Goal: Check status: Verify the current state of an ongoing process or item

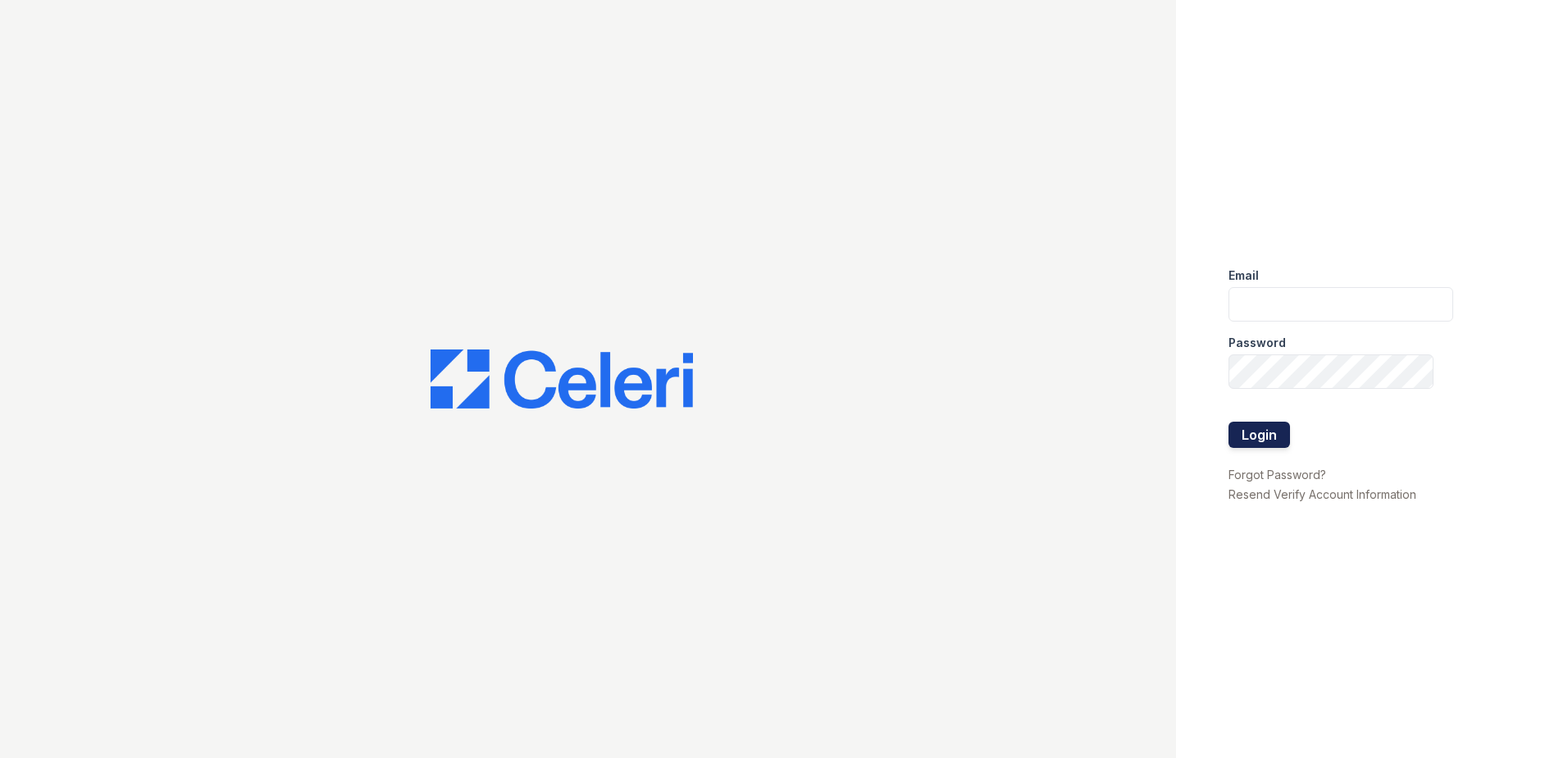
type input "[EMAIL_ADDRESS][DOMAIN_NAME]"
click at [1249, 440] on button "Login" at bounding box center [1259, 434] width 61 height 26
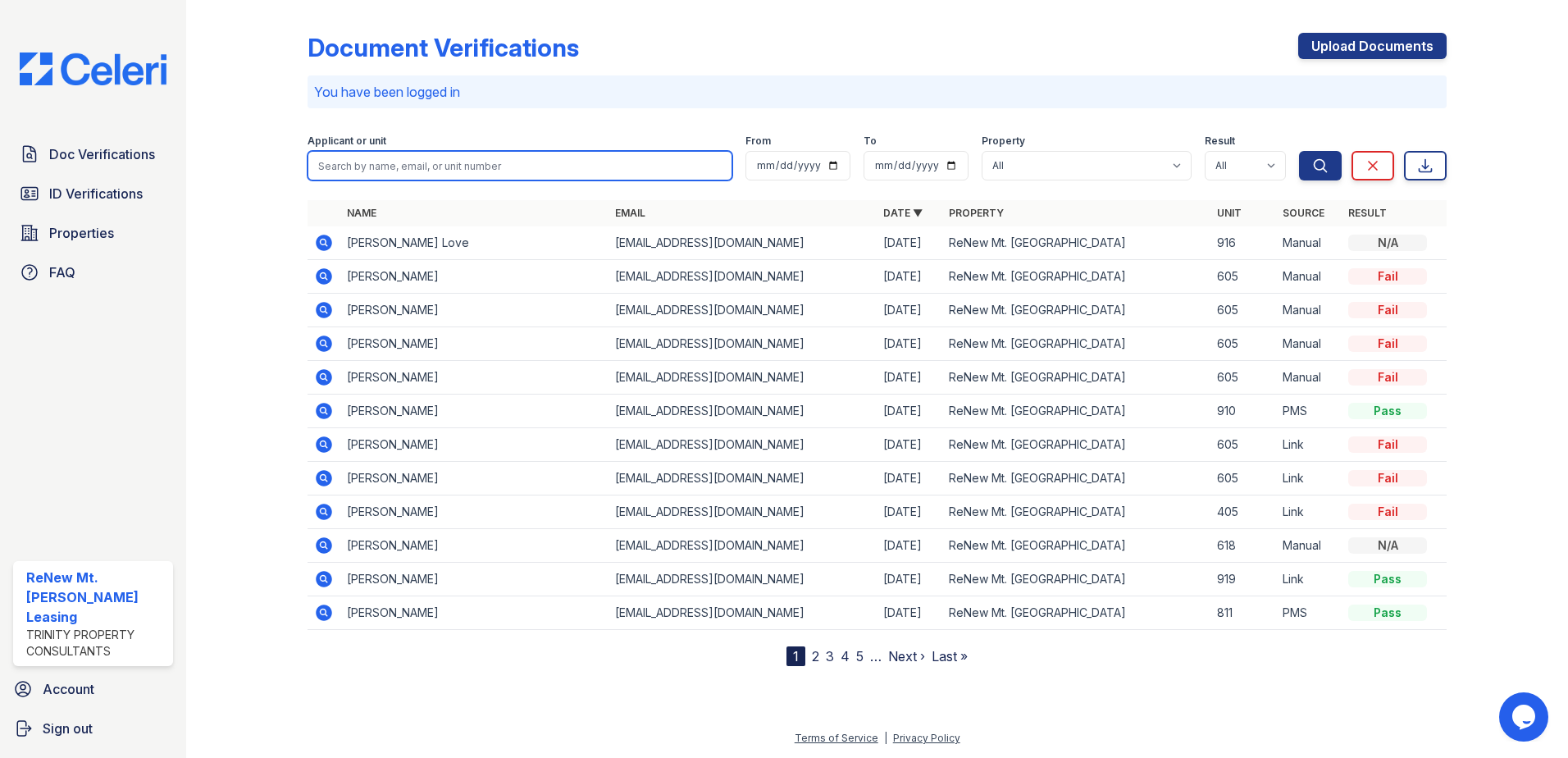
click at [441, 167] on input "search" at bounding box center [519, 165] width 425 height 29
type input "trayvion"
click at [1299, 151] on button "Search" at bounding box center [1320, 165] width 43 height 29
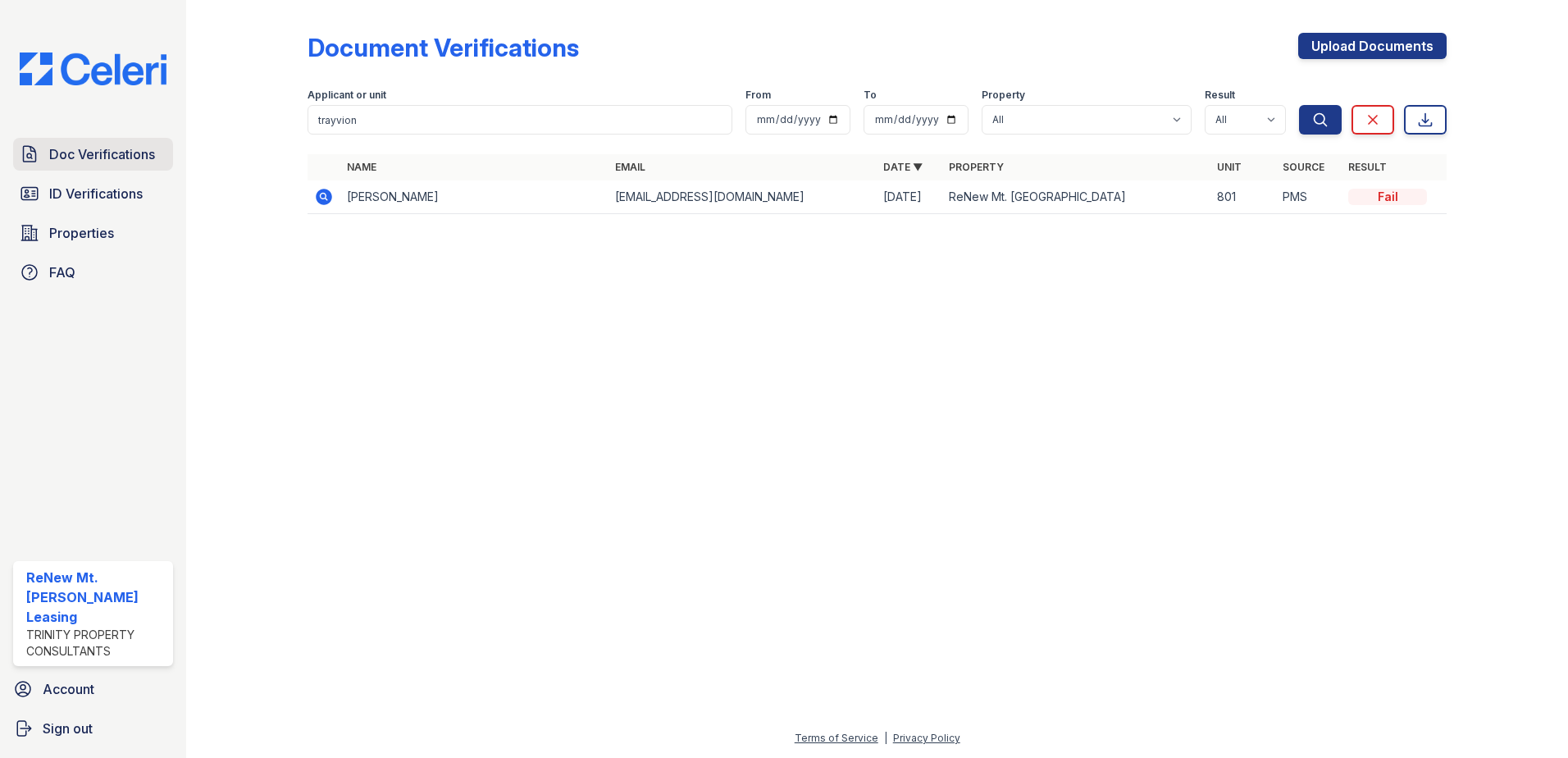
click at [93, 164] on link "Doc Verifications" at bounding box center [92, 155] width 160 height 33
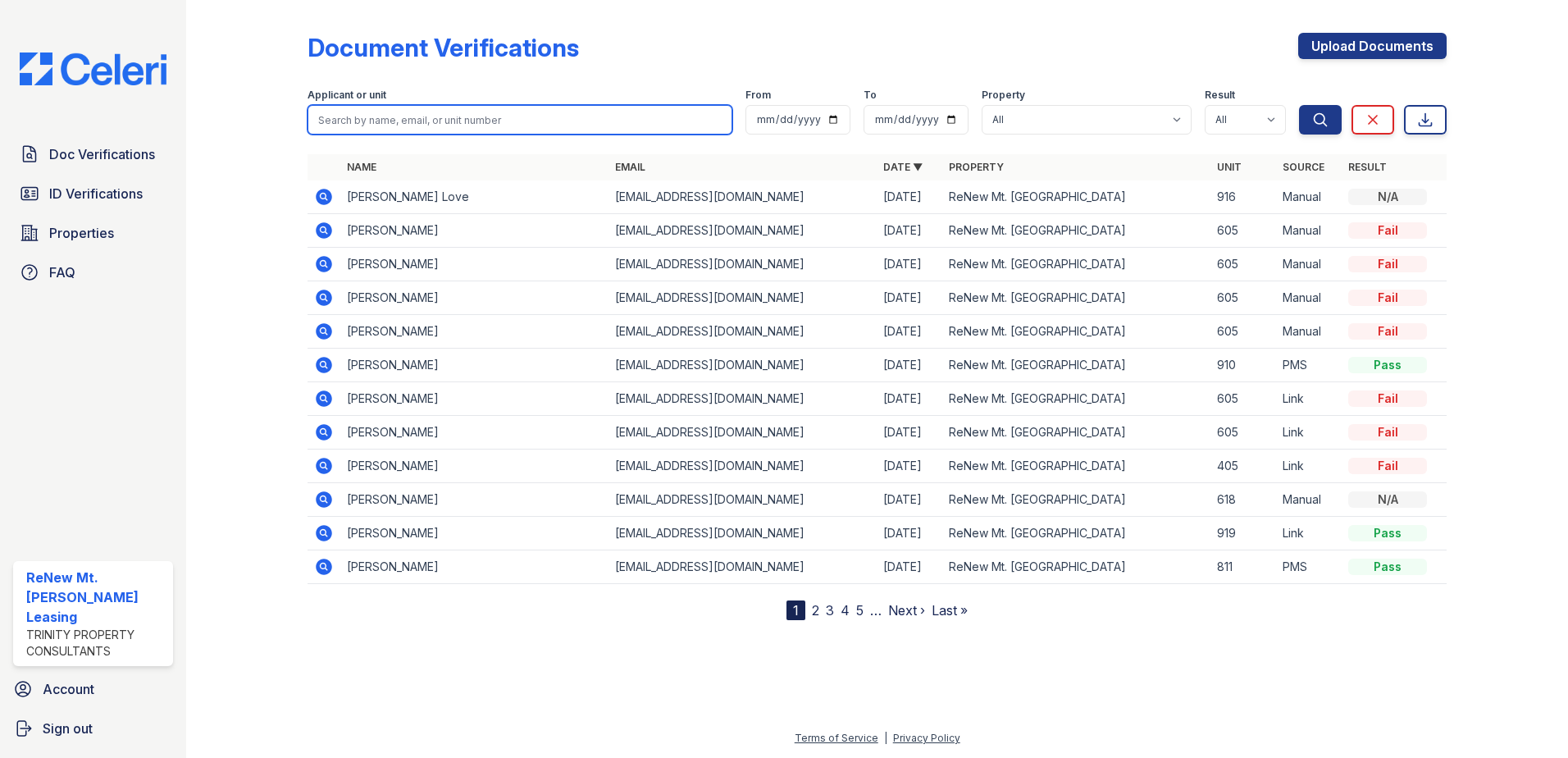
click at [335, 122] on input "search" at bounding box center [519, 120] width 425 height 29
type input "trayvion"
click at [1299, 105] on button "Search" at bounding box center [1320, 120] width 43 height 29
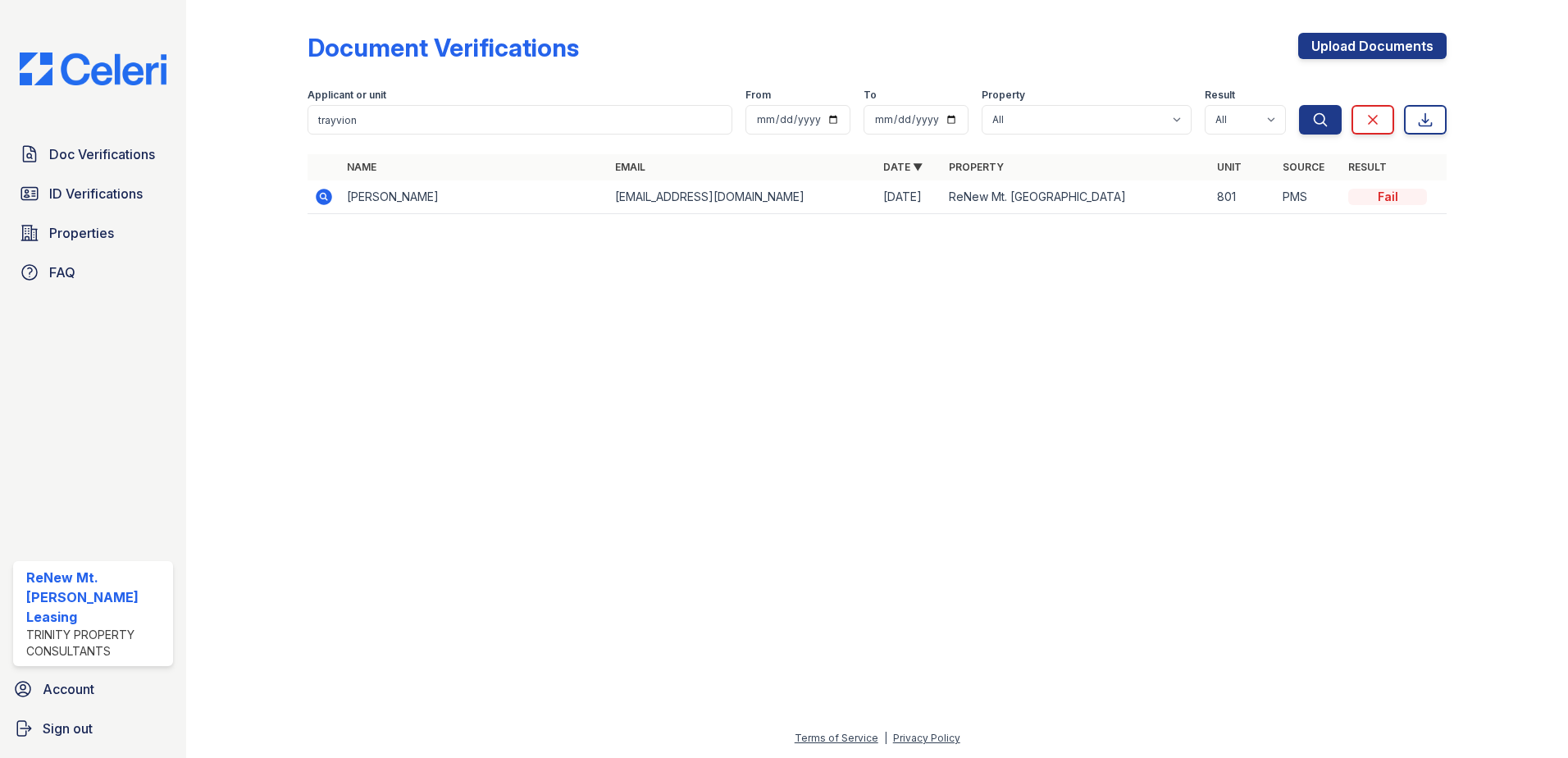
click at [325, 198] on icon at bounding box center [324, 197] width 19 height 19
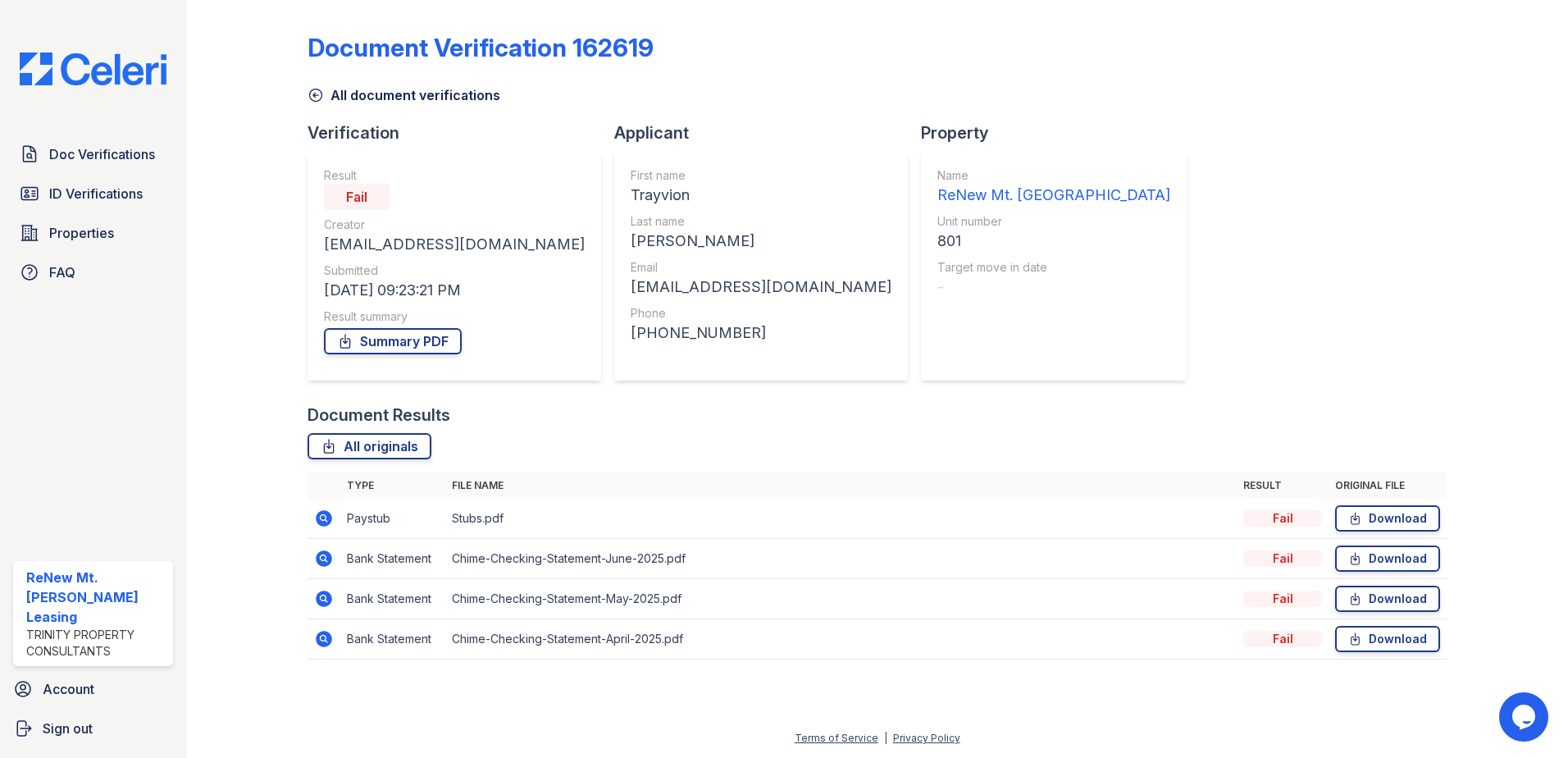
click at [326, 521] on icon at bounding box center [324, 519] width 19 height 19
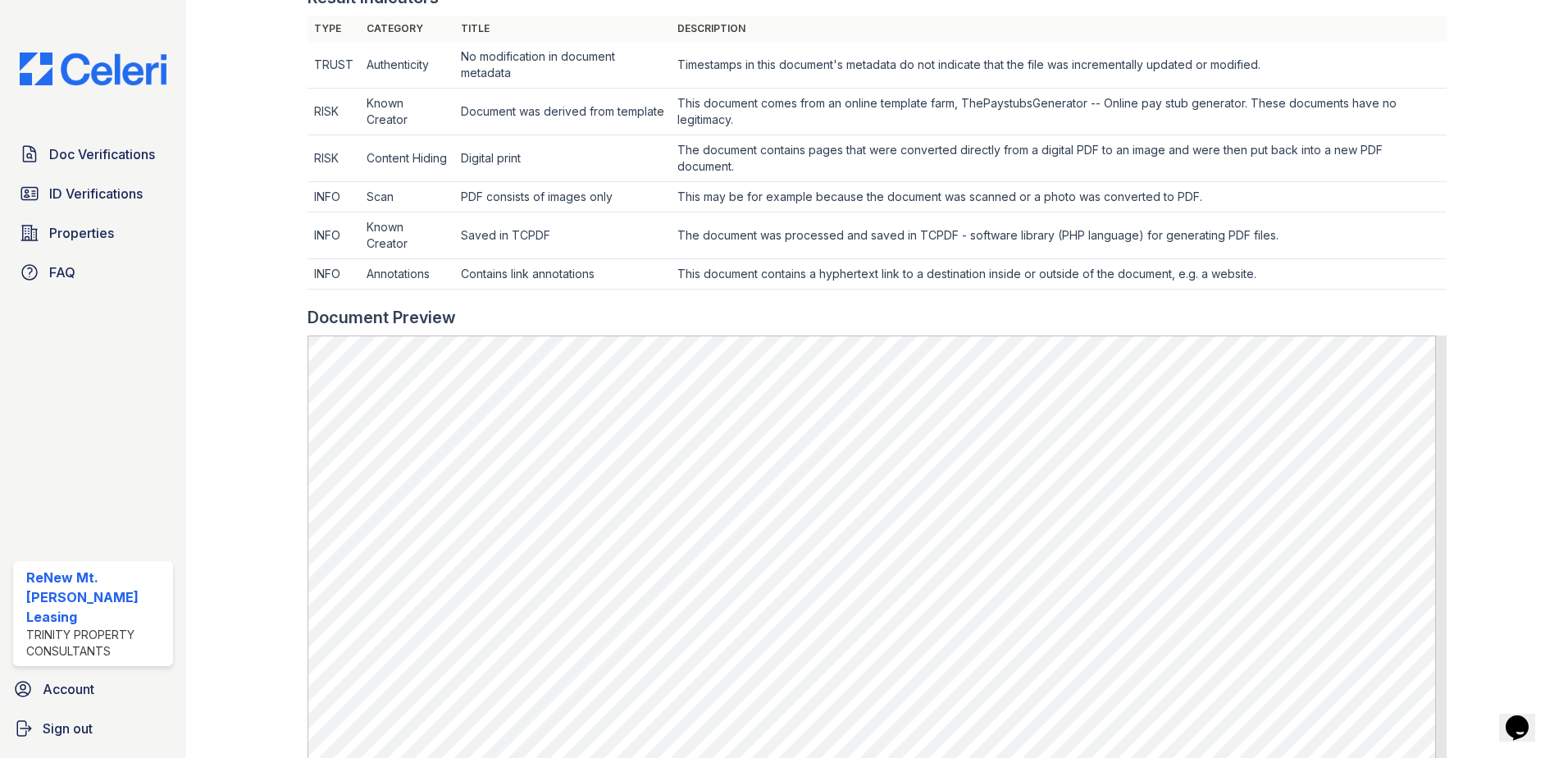
scroll to position [574, 0]
click at [225, 284] on div at bounding box center [260, 264] width 95 height 1662
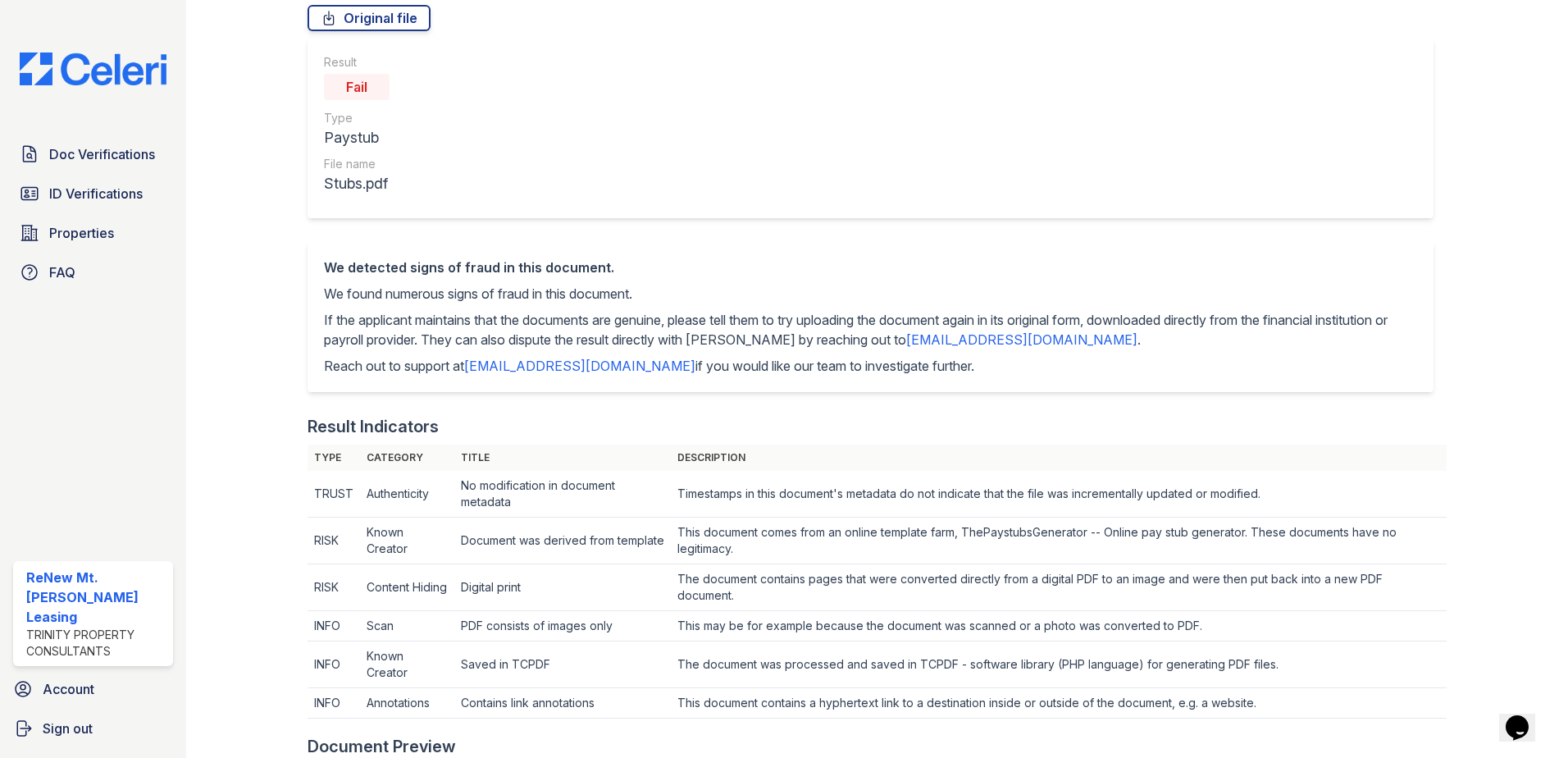
scroll to position [0, 0]
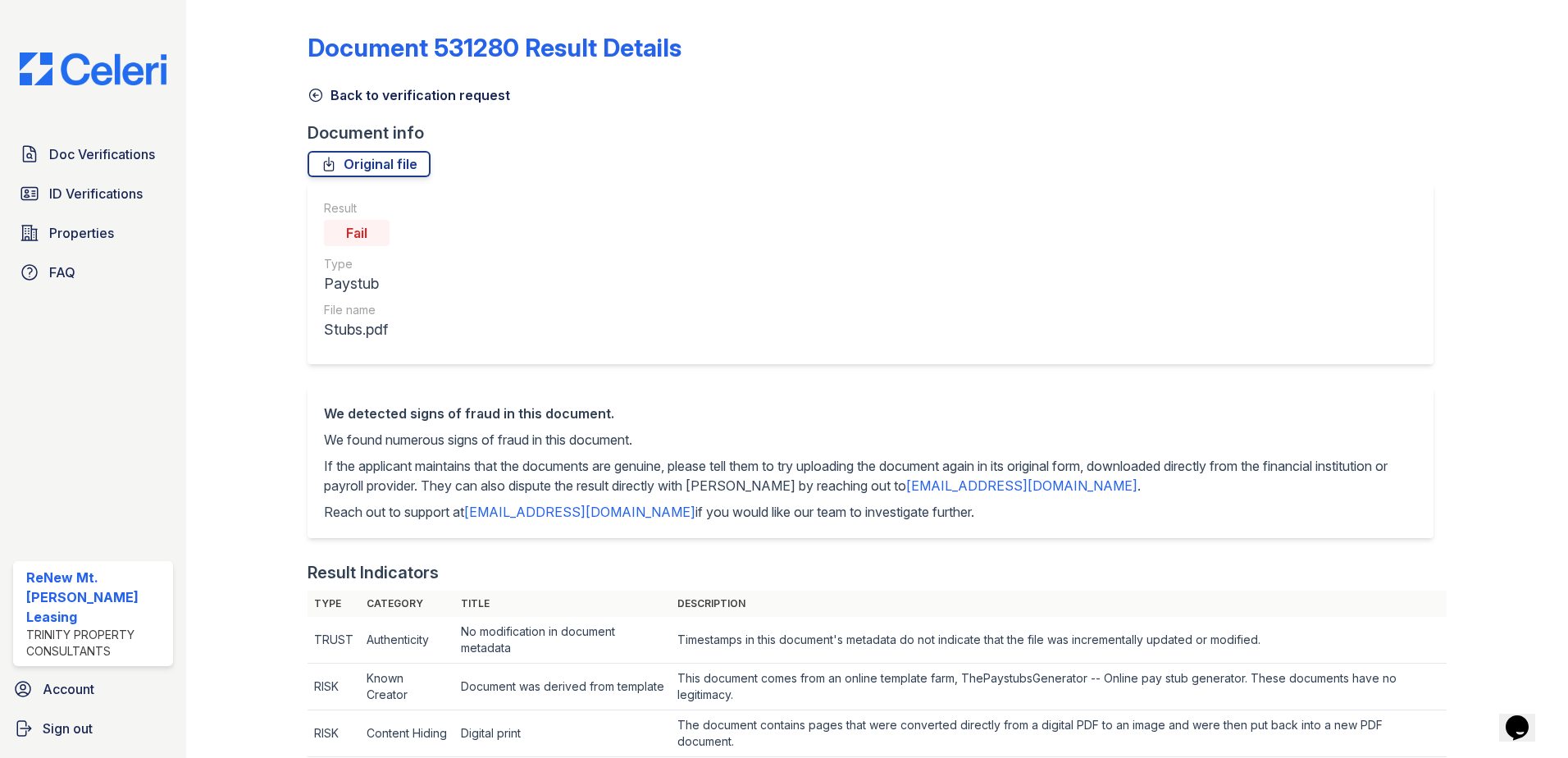
click at [714, 172] on div "Original file" at bounding box center [876, 163] width 1139 height 26
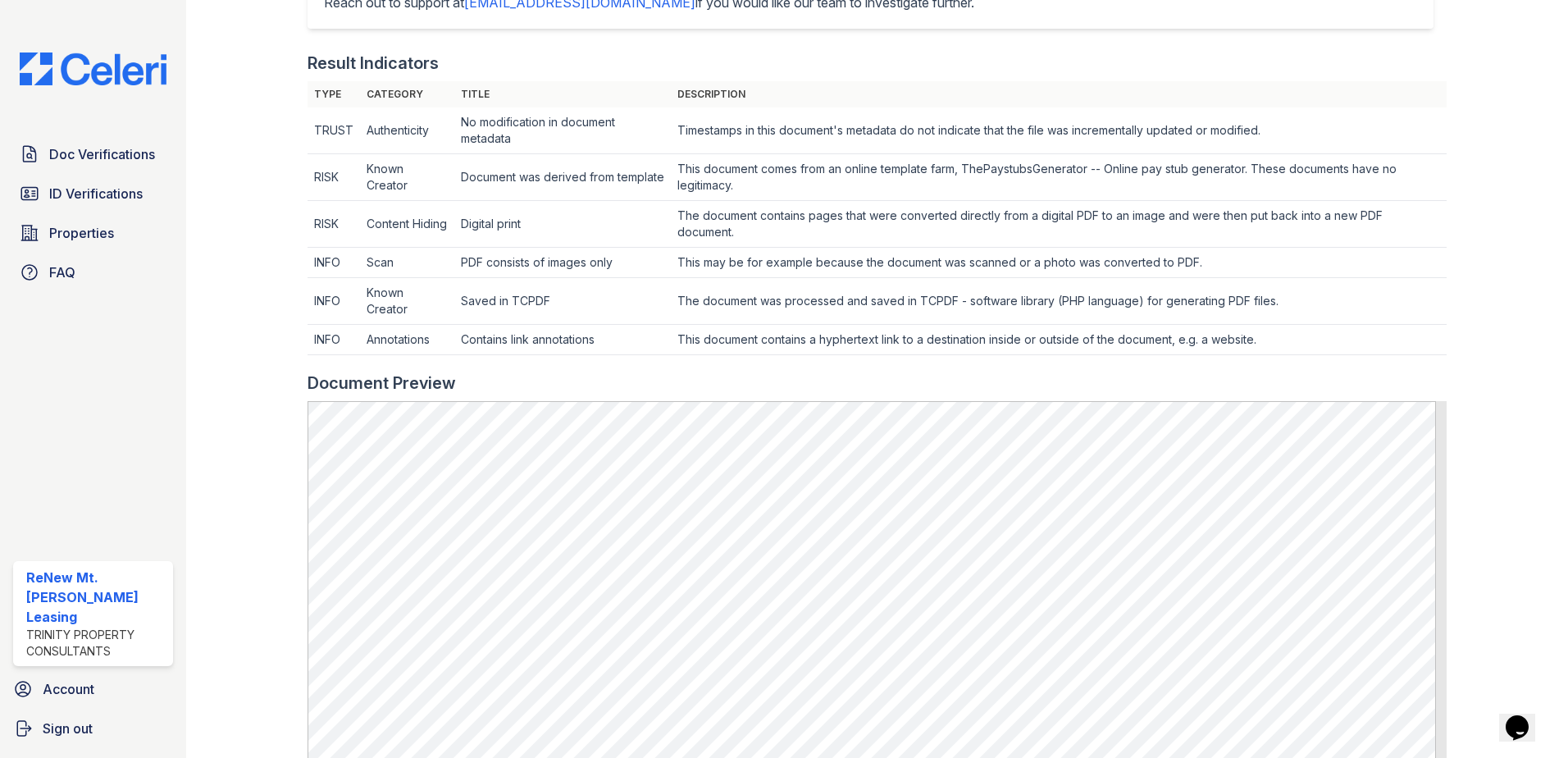
scroll to position [574, 0]
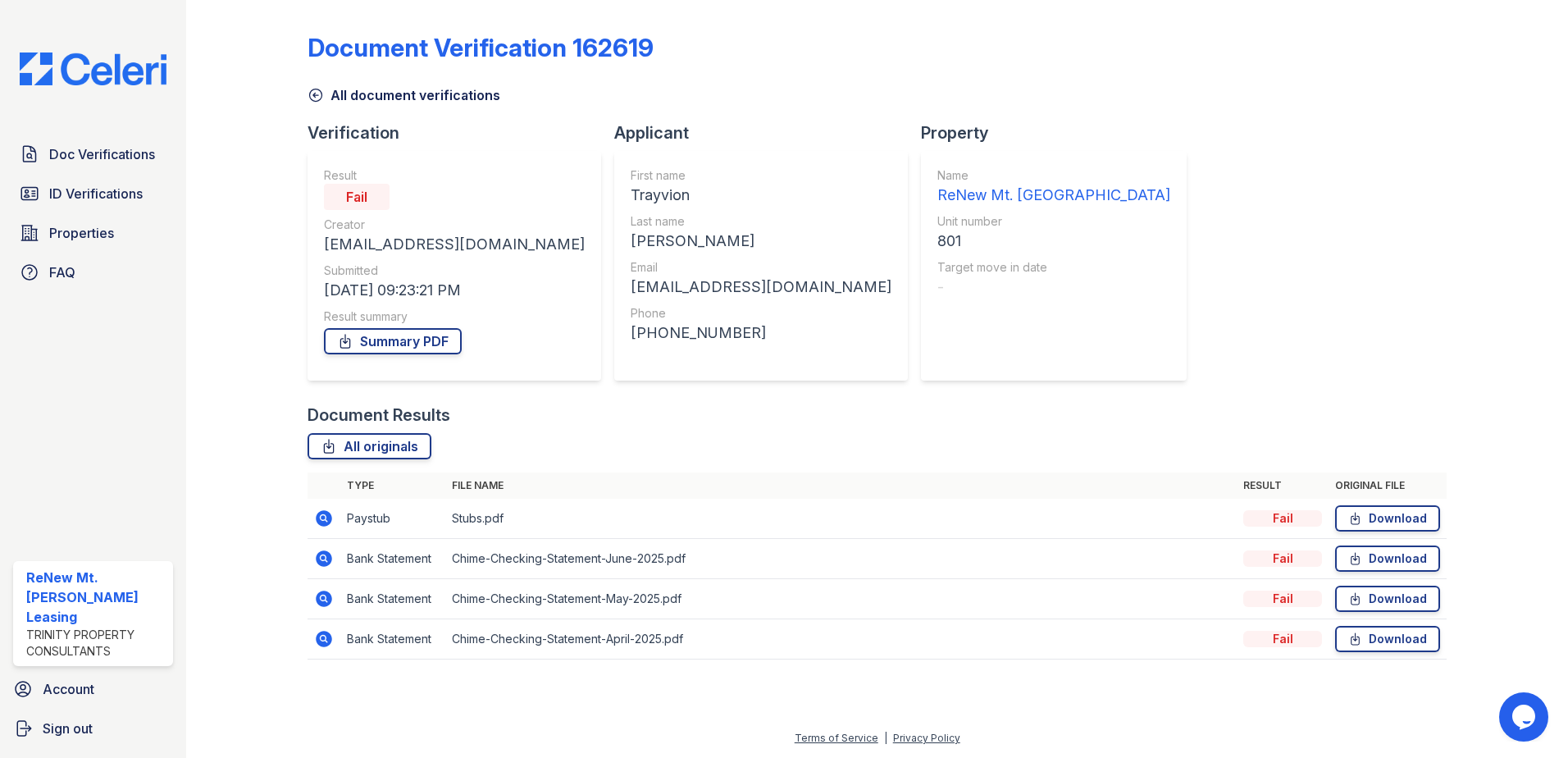
click at [321, 562] on icon at bounding box center [324, 559] width 17 height 17
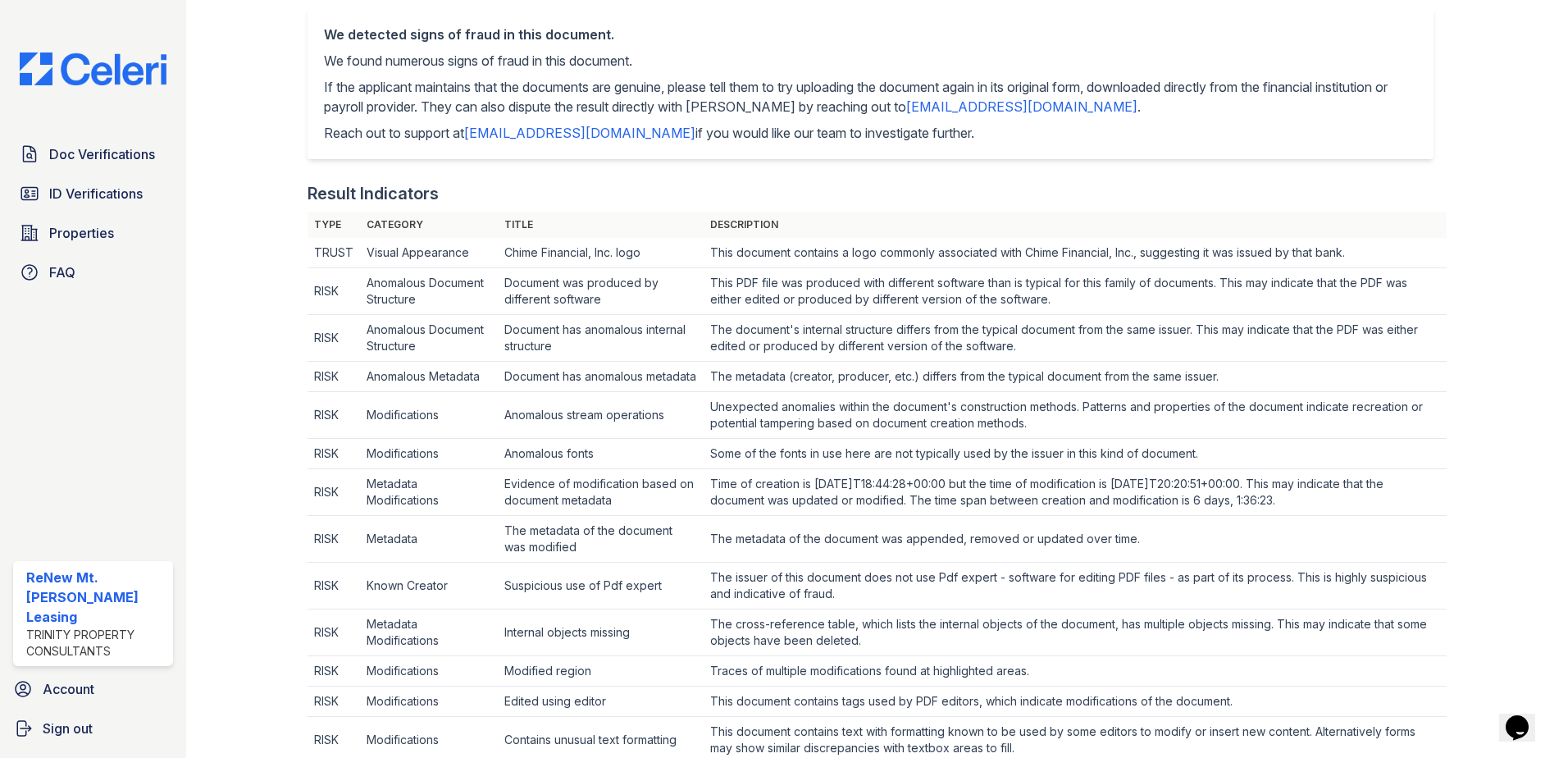
scroll to position [410, 0]
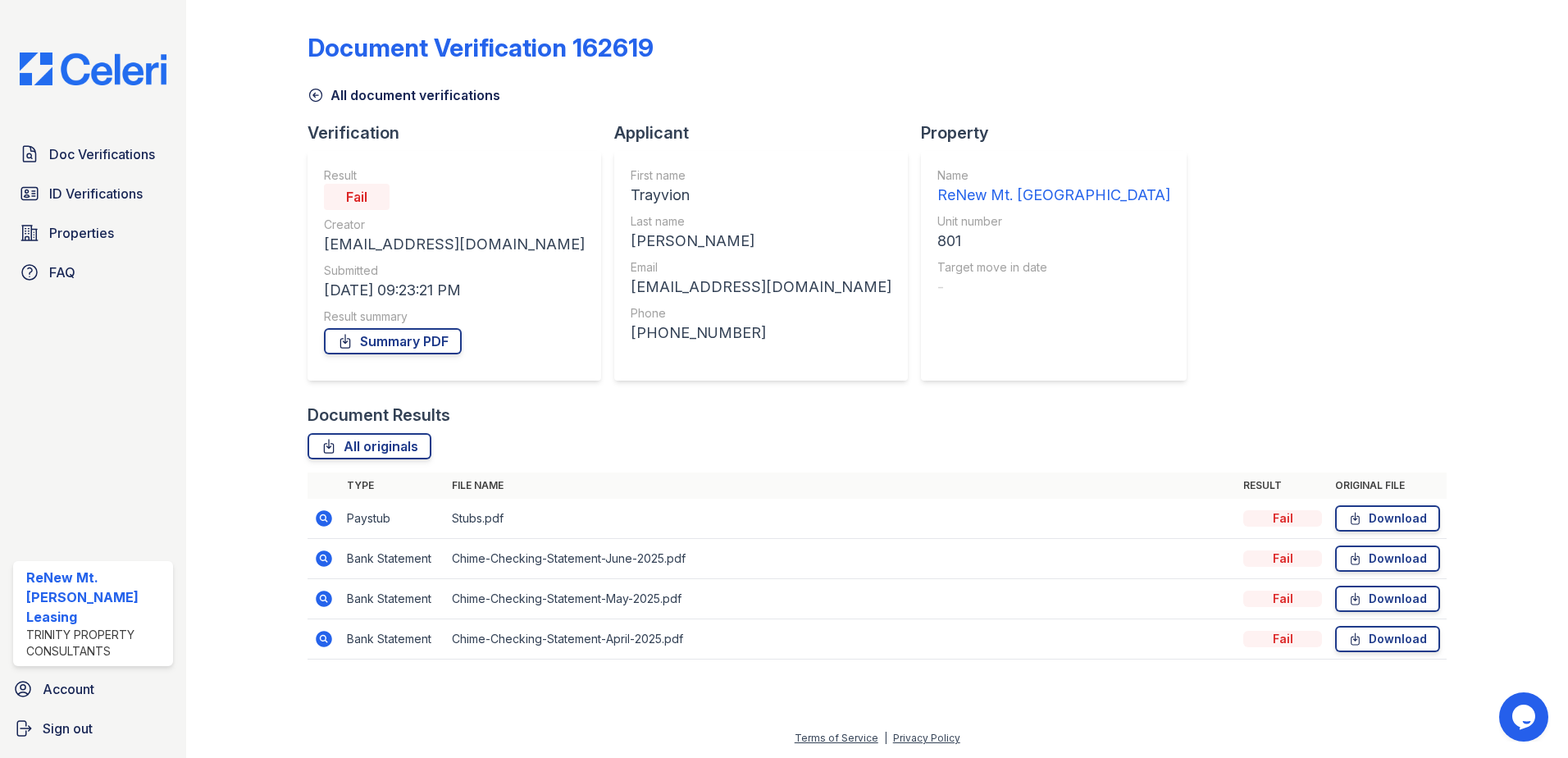
click at [331, 559] on icon at bounding box center [324, 559] width 17 height 17
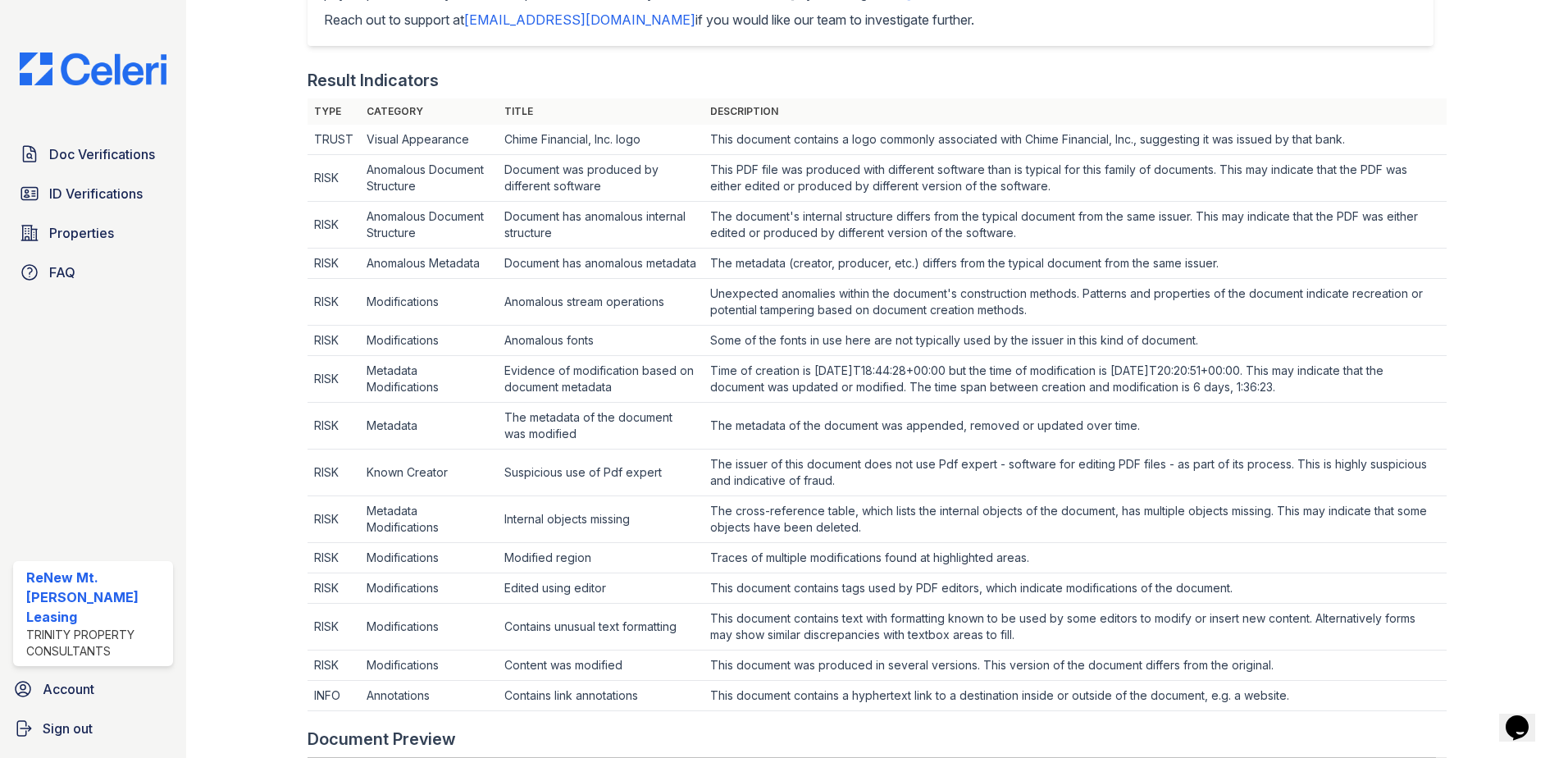
scroll to position [1148, 0]
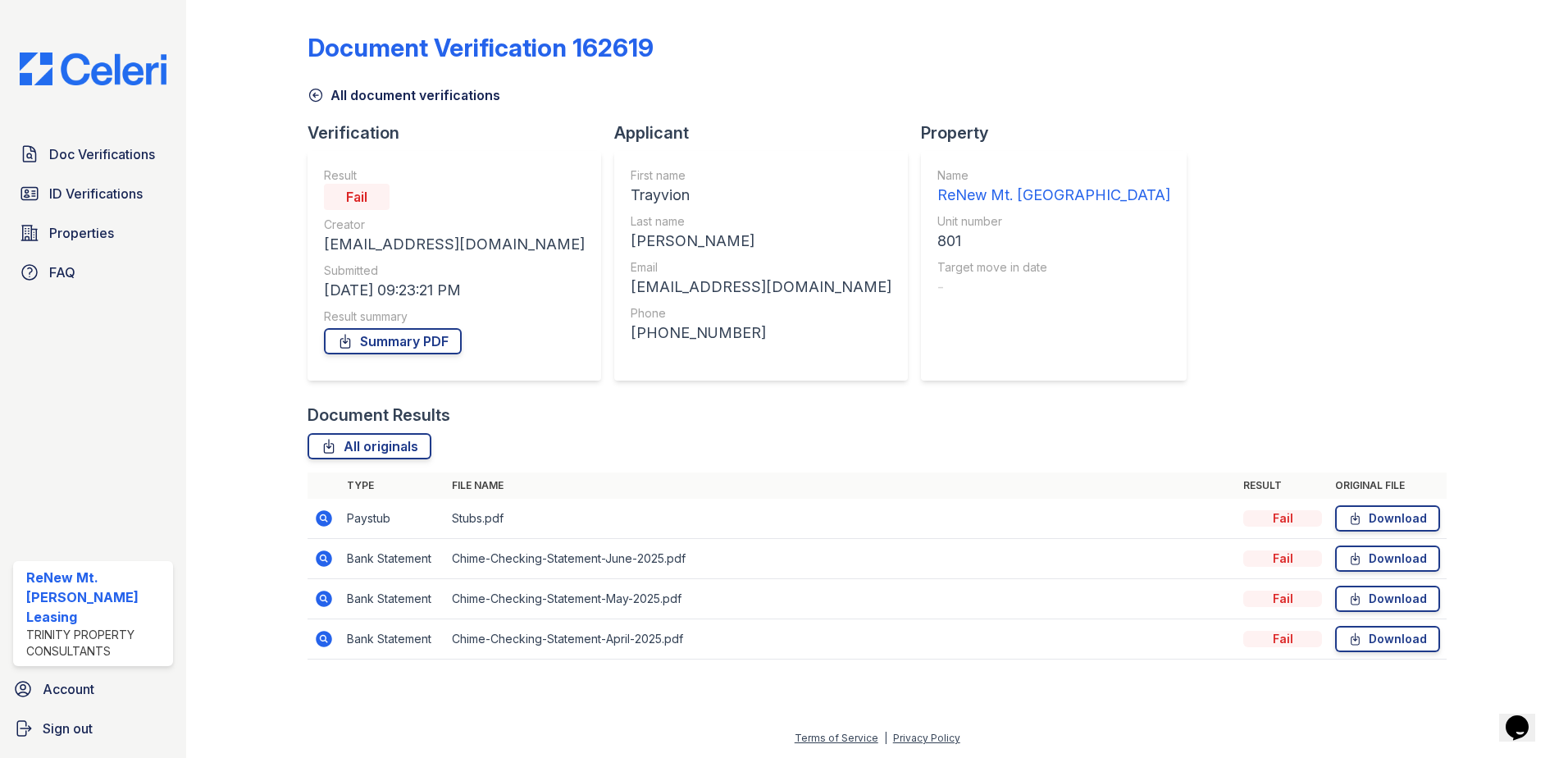
click at [1074, 286] on div "Document Verification 162619 All document verifications Verification Result Fai…" at bounding box center [876, 342] width 1139 height 669
